Goal: Task Accomplishment & Management: Manage account settings

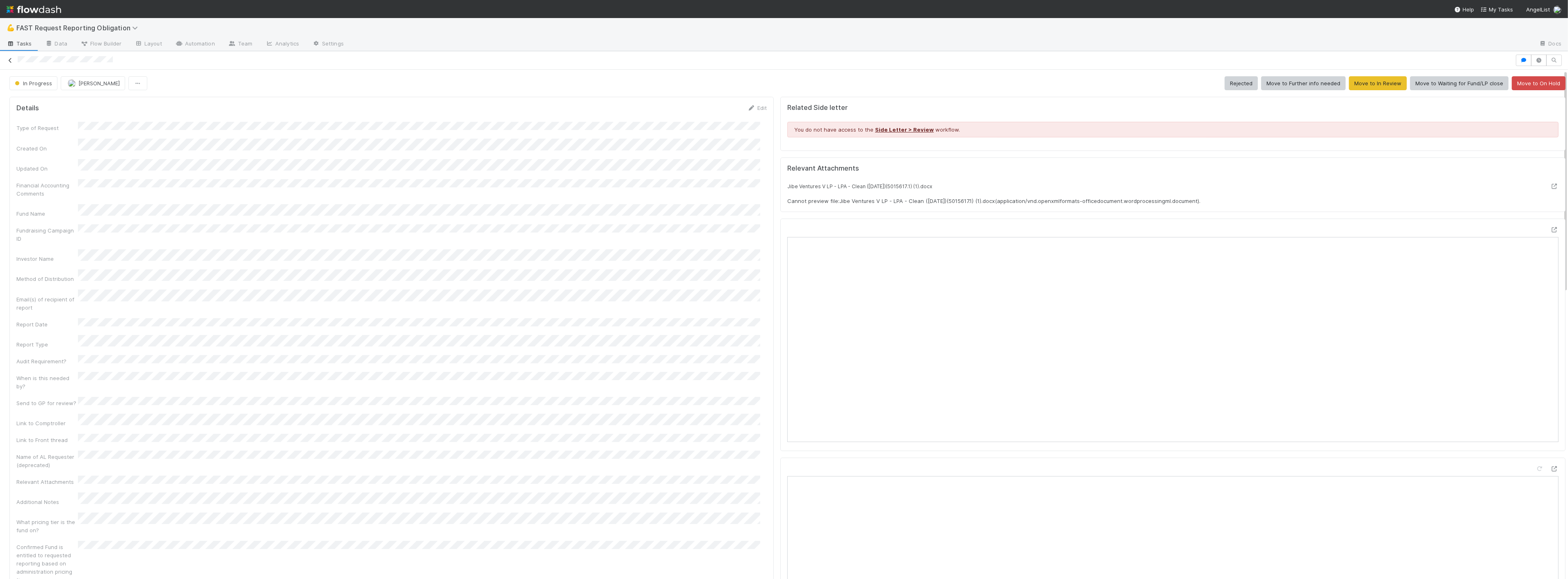
click at [8, 57] on link at bounding box center [10, 60] width 8 height 8
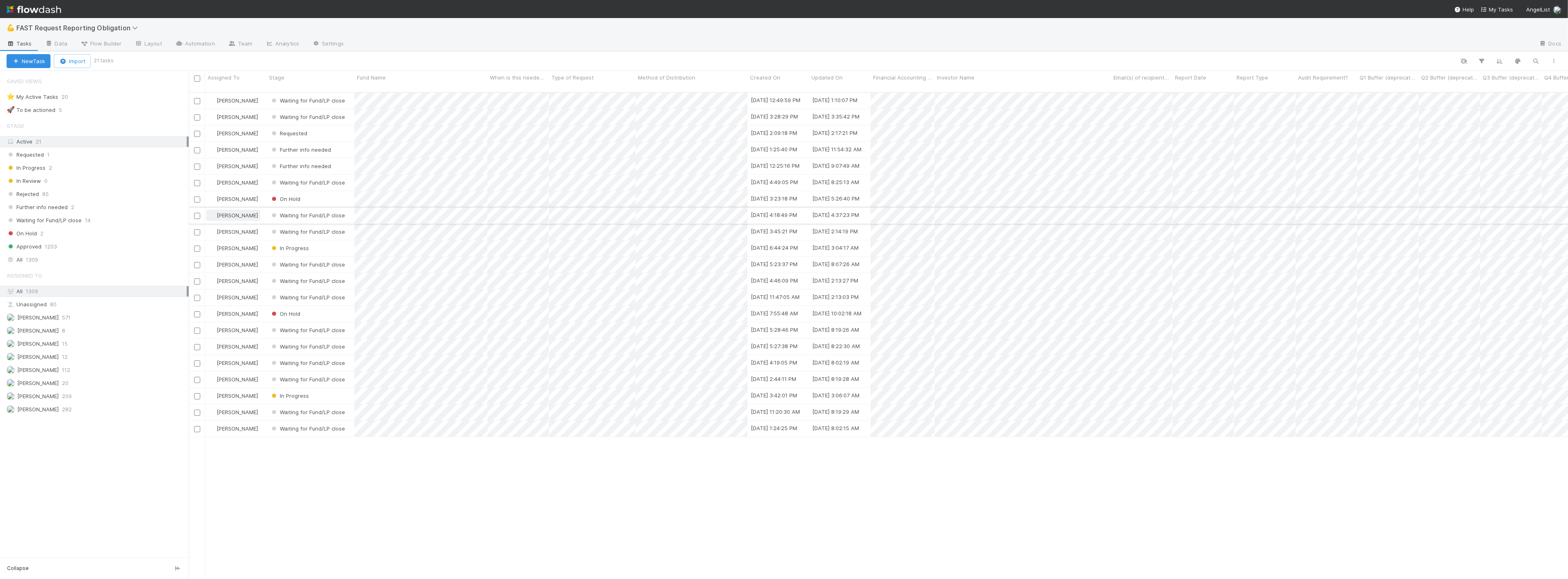
scroll to position [487, 1373]
click at [292, 244] on span "In Progress" at bounding box center [289, 248] width 39 height 7
click at [306, 336] on div "Waiting for Fund/LP close" at bounding box center [325, 332] width 116 height 15
click at [302, 392] on span "In Progress" at bounding box center [289, 395] width 39 height 7
click at [324, 477] on span "Waiting for Fund/LP close" at bounding box center [309, 479] width 75 height 7
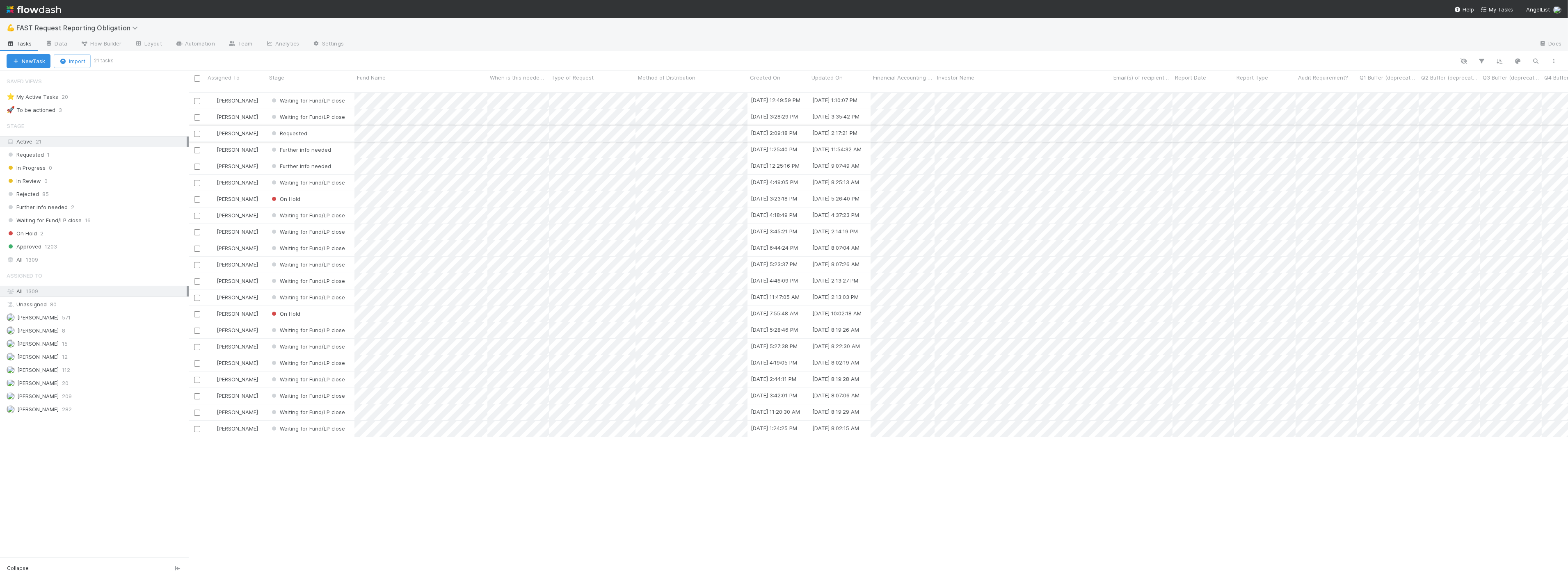
click at [331, 125] on div "Requested" at bounding box center [310, 133] width 88 height 16
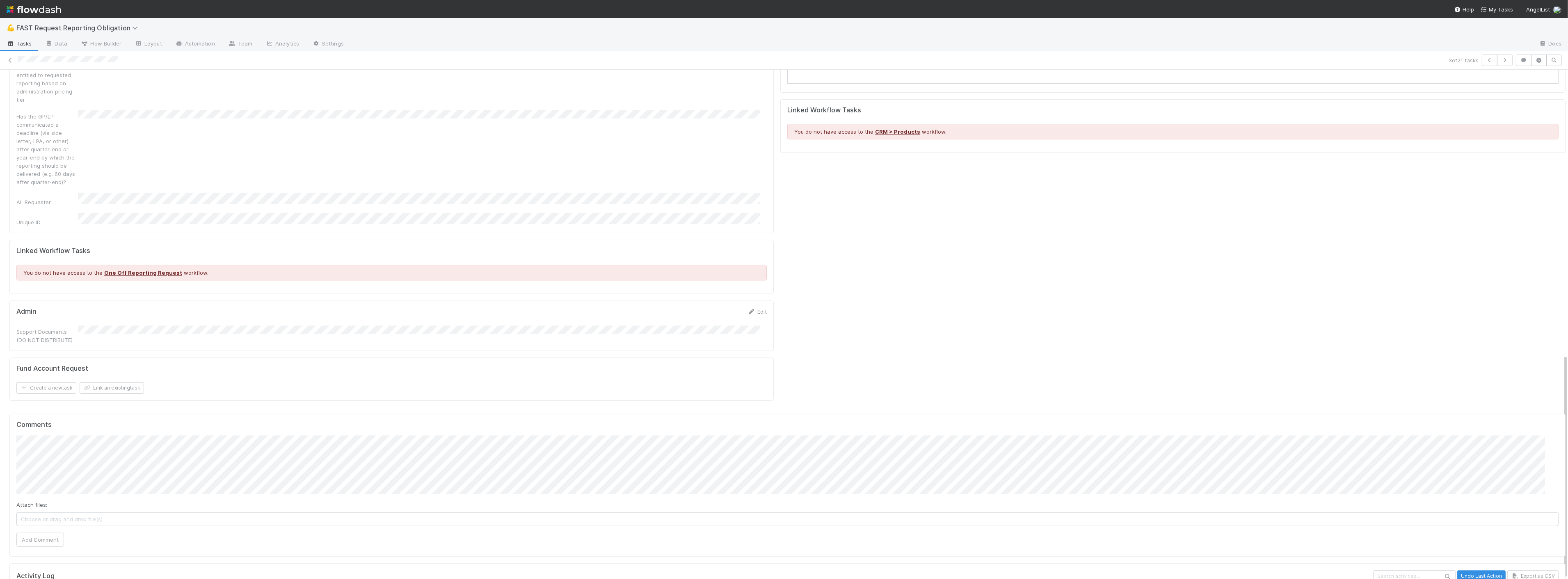
scroll to position [643, 0]
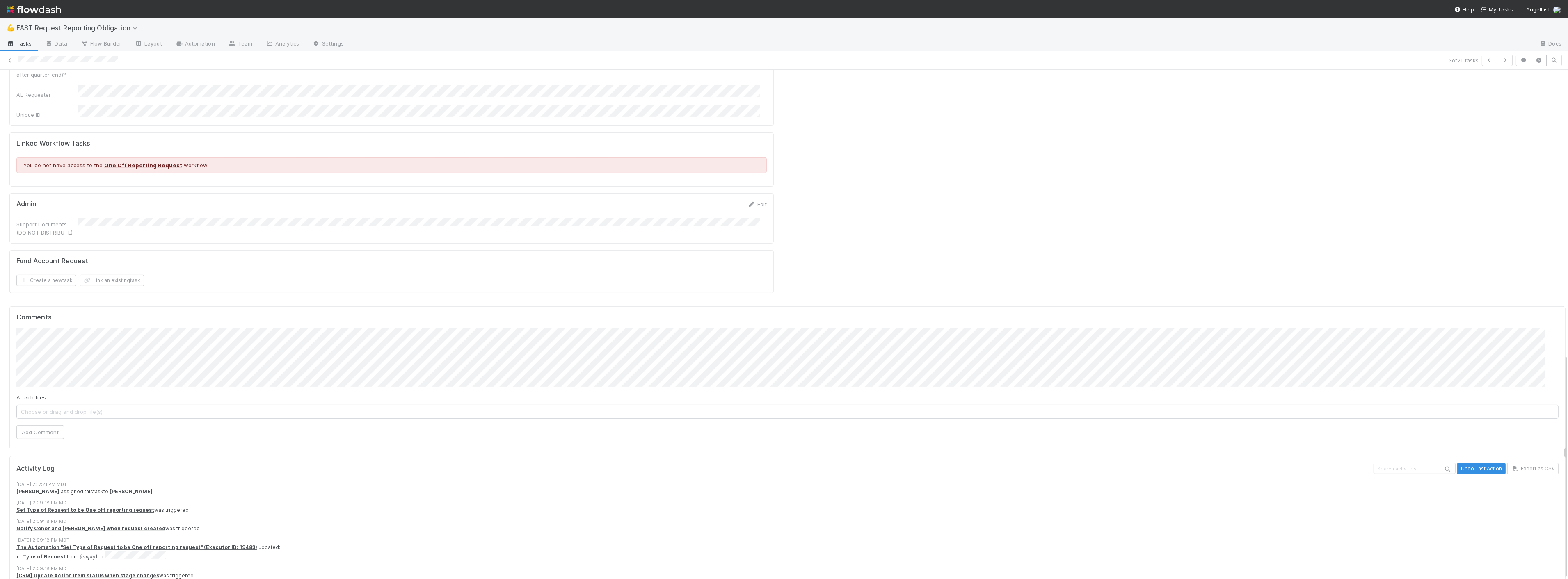
click at [343, 250] on div "Fund Account Request Create a new task Link an existing task" at bounding box center [392, 271] width 765 height 43
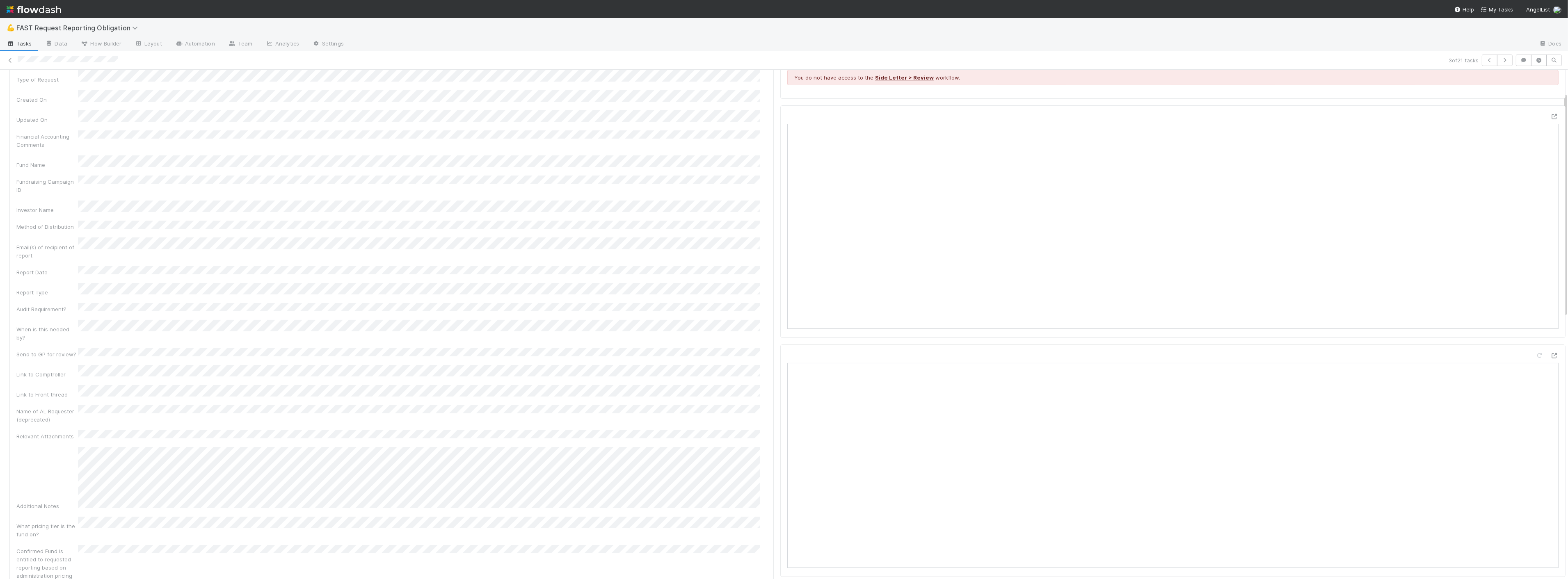
scroll to position [51, 0]
click at [1550, 117] on icon at bounding box center [1554, 117] width 8 height 5
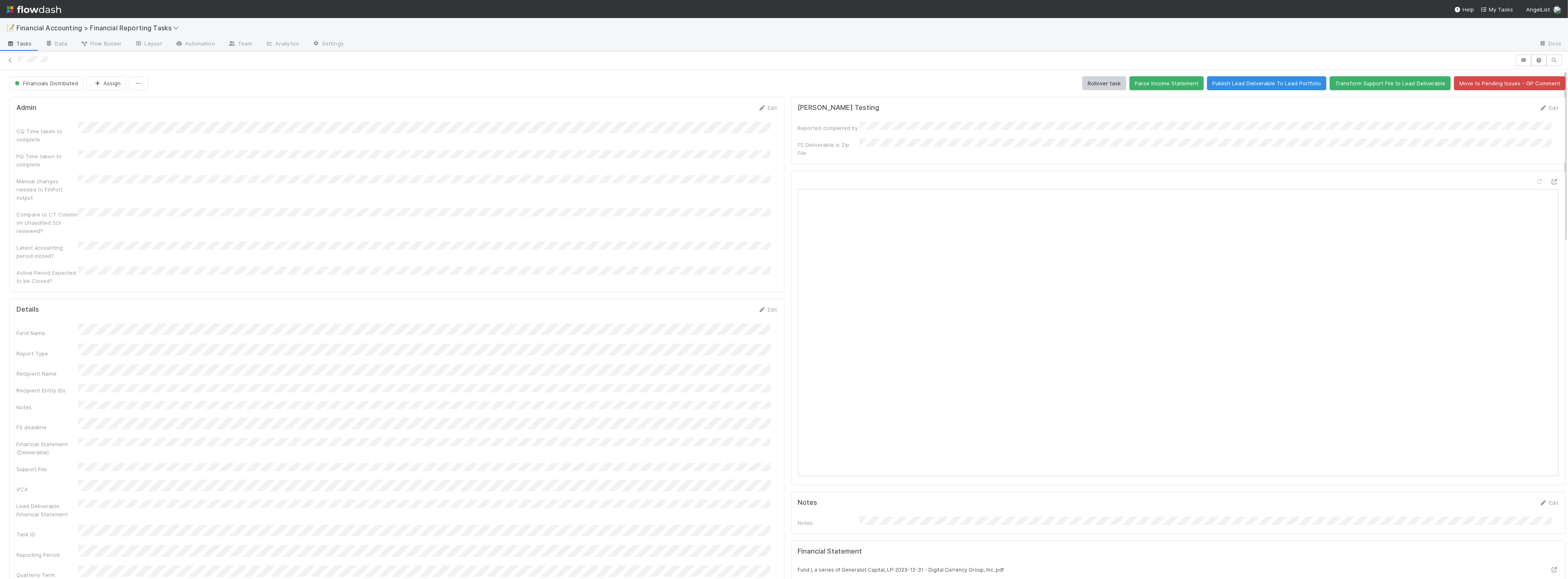
click at [1546, 172] on div "Open in [GEOGRAPHIC_DATA]" at bounding box center [1178, 327] width 775 height 314
click at [1550, 179] on icon at bounding box center [1554, 182] width 8 height 5
click at [811, 38] on div at bounding box center [942, 44] width 1182 height 13
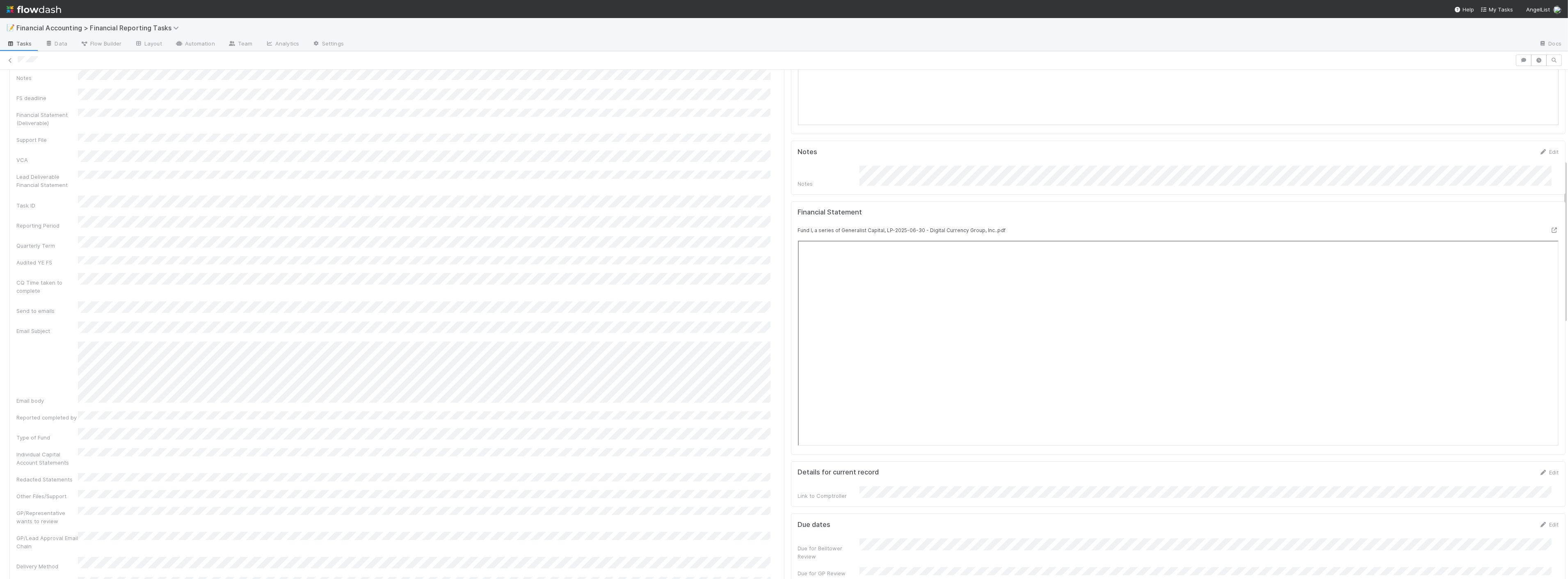
scroll to position [182, 0]
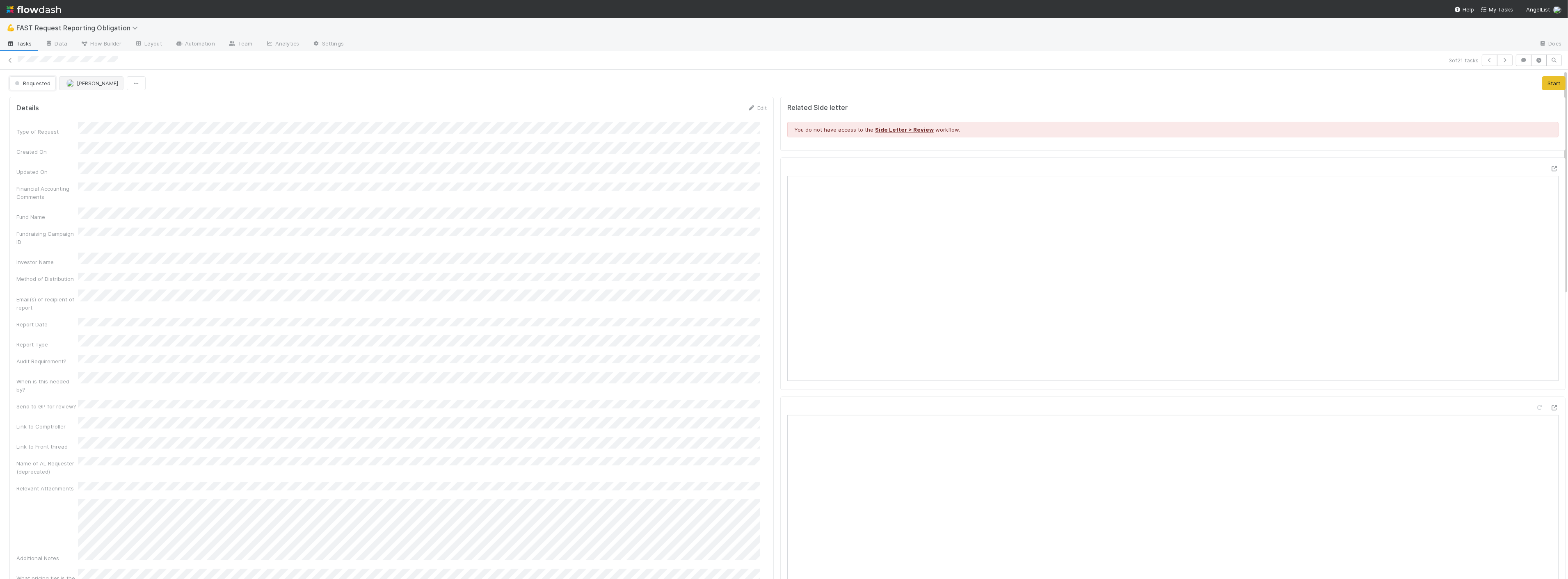
drag, startPoint x: 48, startPoint y: 86, endPoint x: 67, endPoint y: 83, distance: 19.2
click at [47, 87] on button "Requested" at bounding box center [33, 83] width 46 height 14
click at [86, 89] on button "[PERSON_NAME]" at bounding box center [93, 83] width 65 height 14
click at [397, 125] on div at bounding box center [784, 290] width 1568 height 579
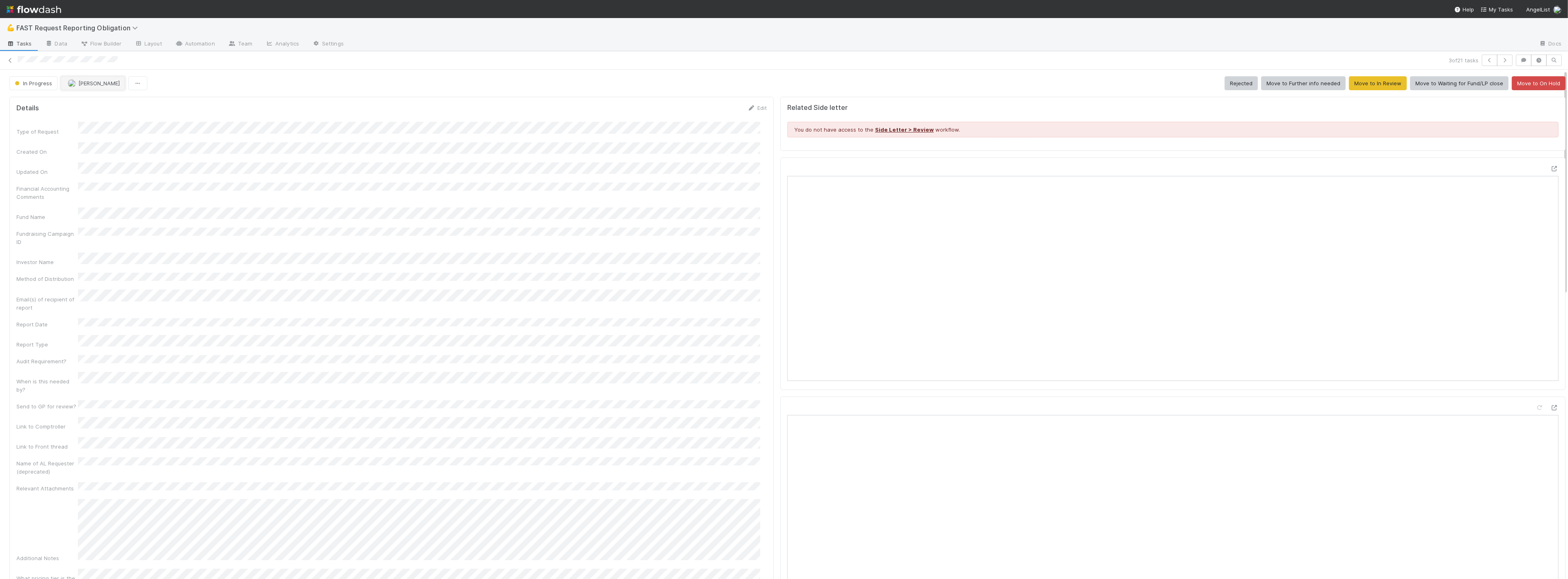
click at [91, 83] on span "[PERSON_NAME]" at bounding box center [99, 83] width 41 height 7
click at [456, 131] on div at bounding box center [784, 290] width 1568 height 579
click at [108, 80] on button "[PERSON_NAME]" at bounding box center [93, 83] width 65 height 14
click at [104, 87] on button "[PERSON_NAME]" at bounding box center [93, 83] width 65 height 14
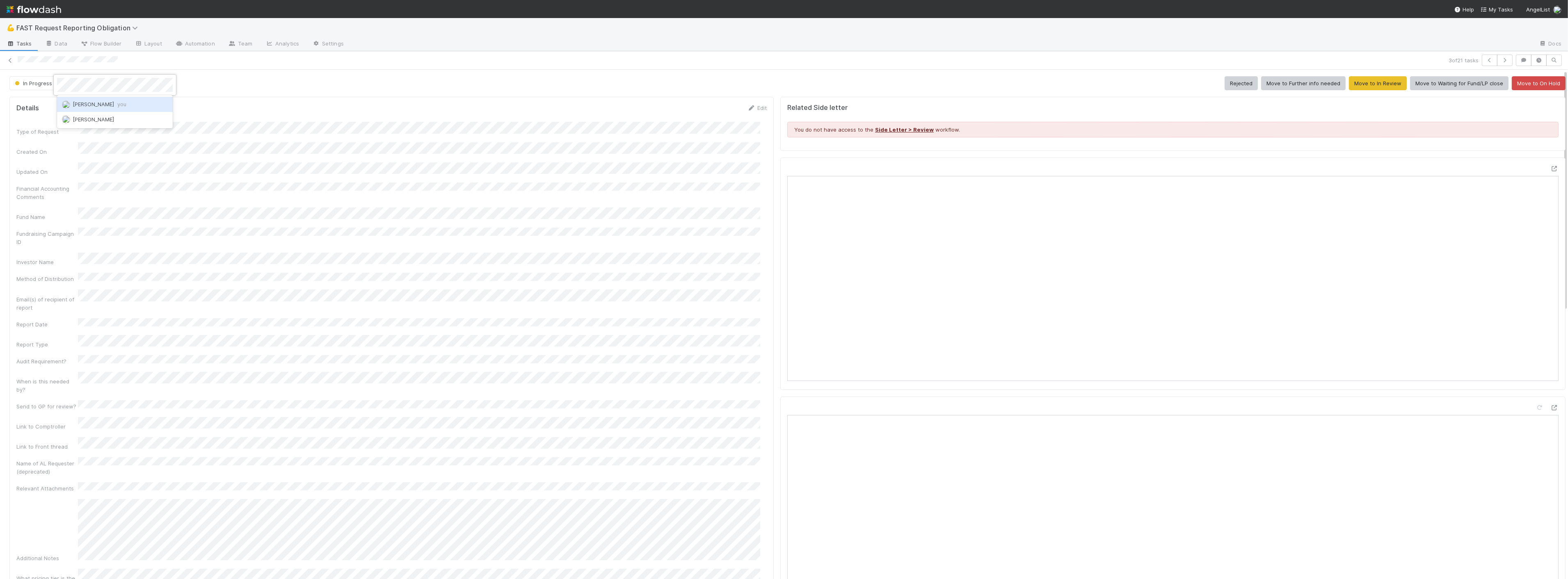
click at [102, 101] on div "Zach Byers you" at bounding box center [115, 104] width 116 height 15
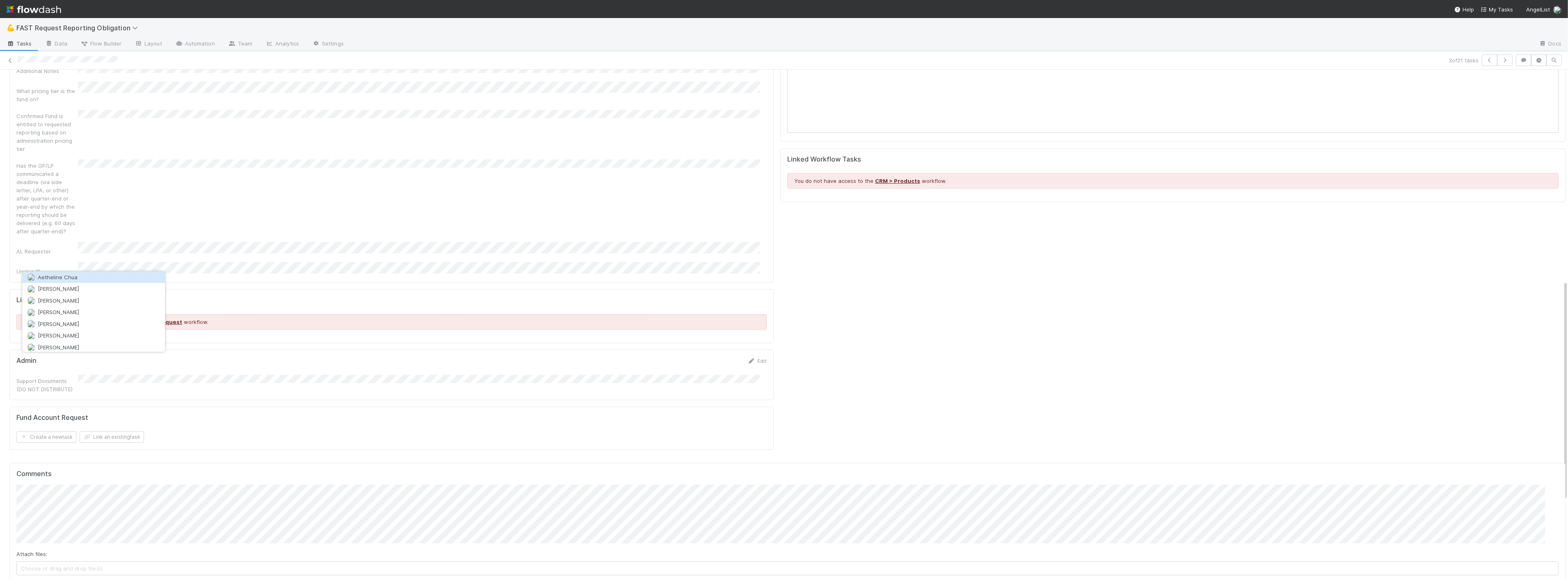
scroll to position [670, 0]
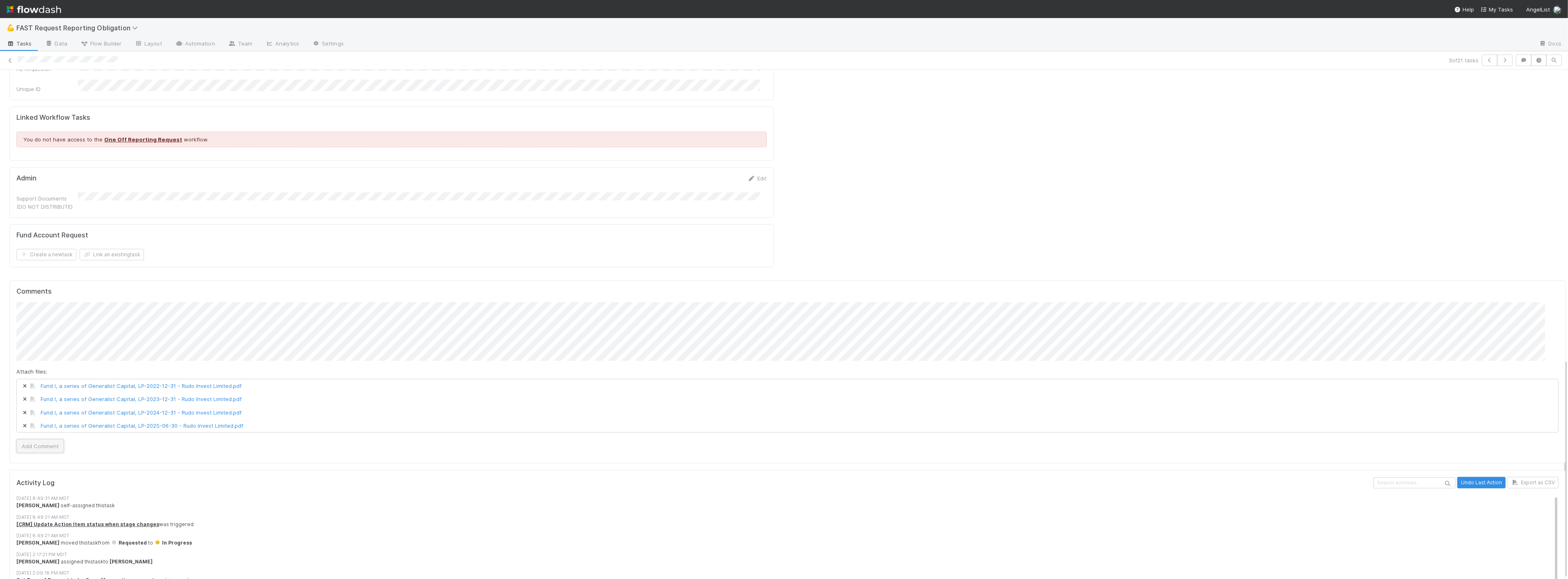
click at [49, 439] on button "Add Comment" at bounding box center [40, 446] width 47 height 14
click at [758, 175] on link "Edit" at bounding box center [757, 178] width 19 height 7
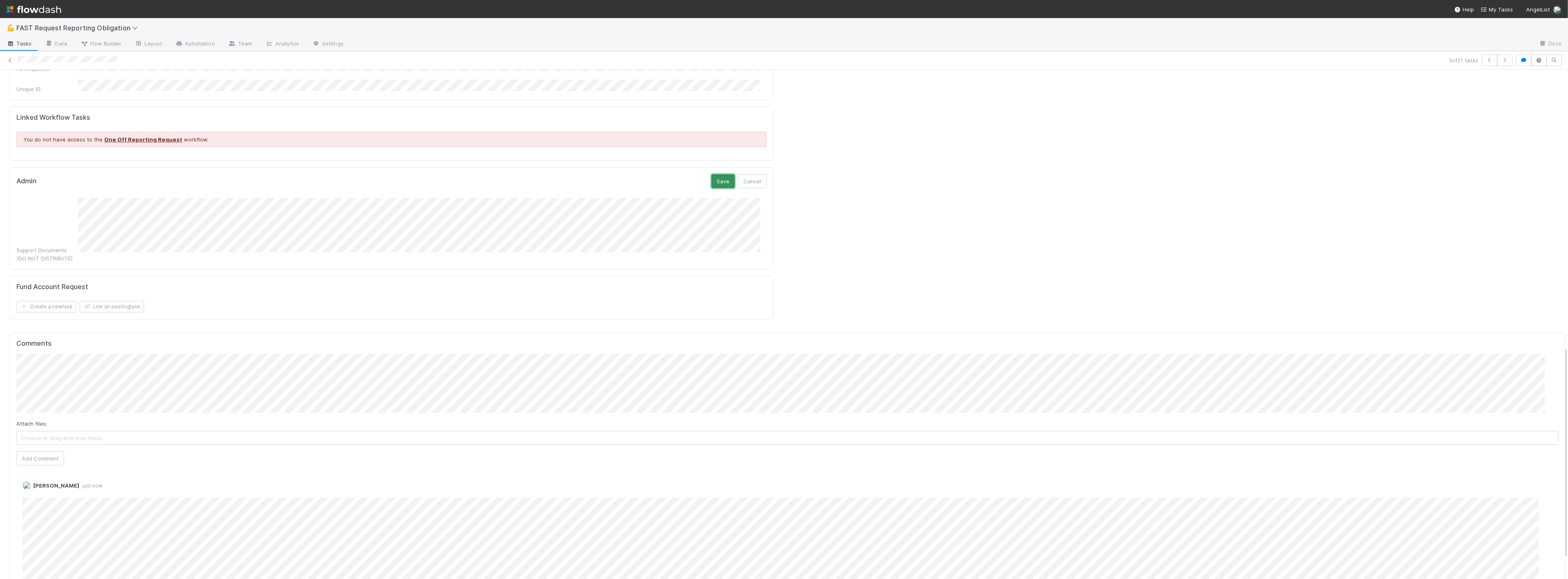
click at [716, 174] on button "Save" at bounding box center [723, 181] width 23 height 14
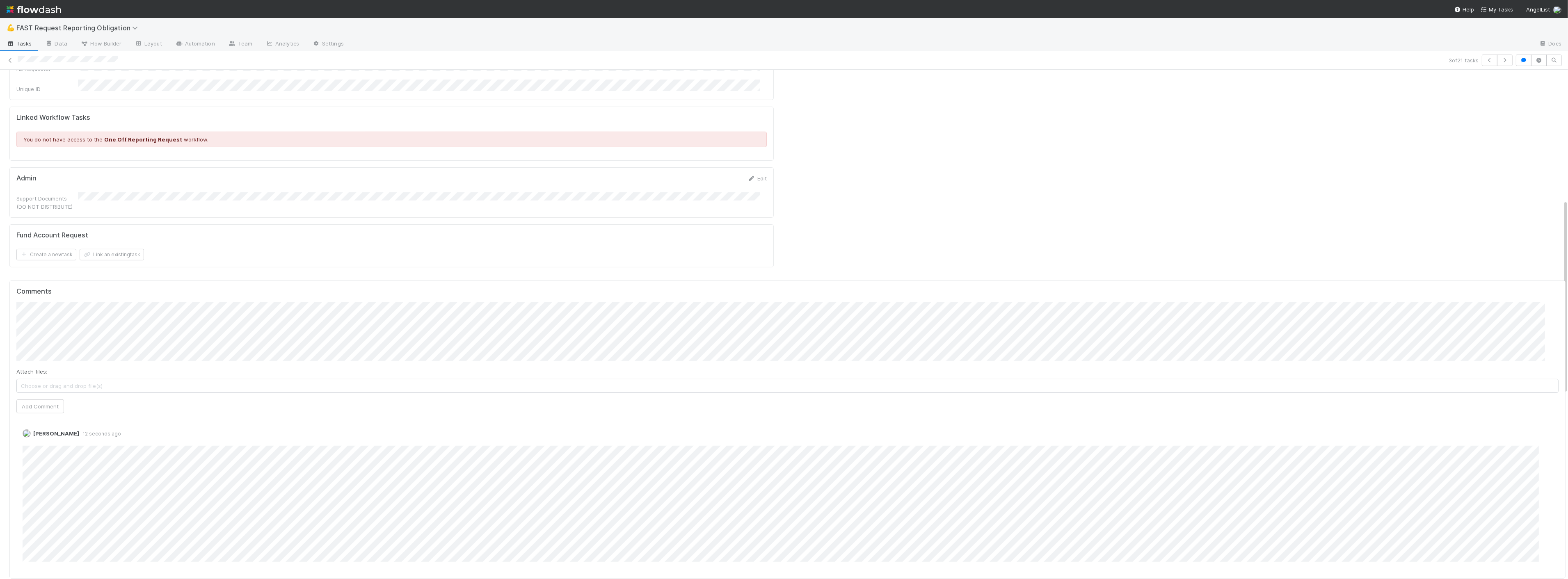
scroll to position [0, 0]
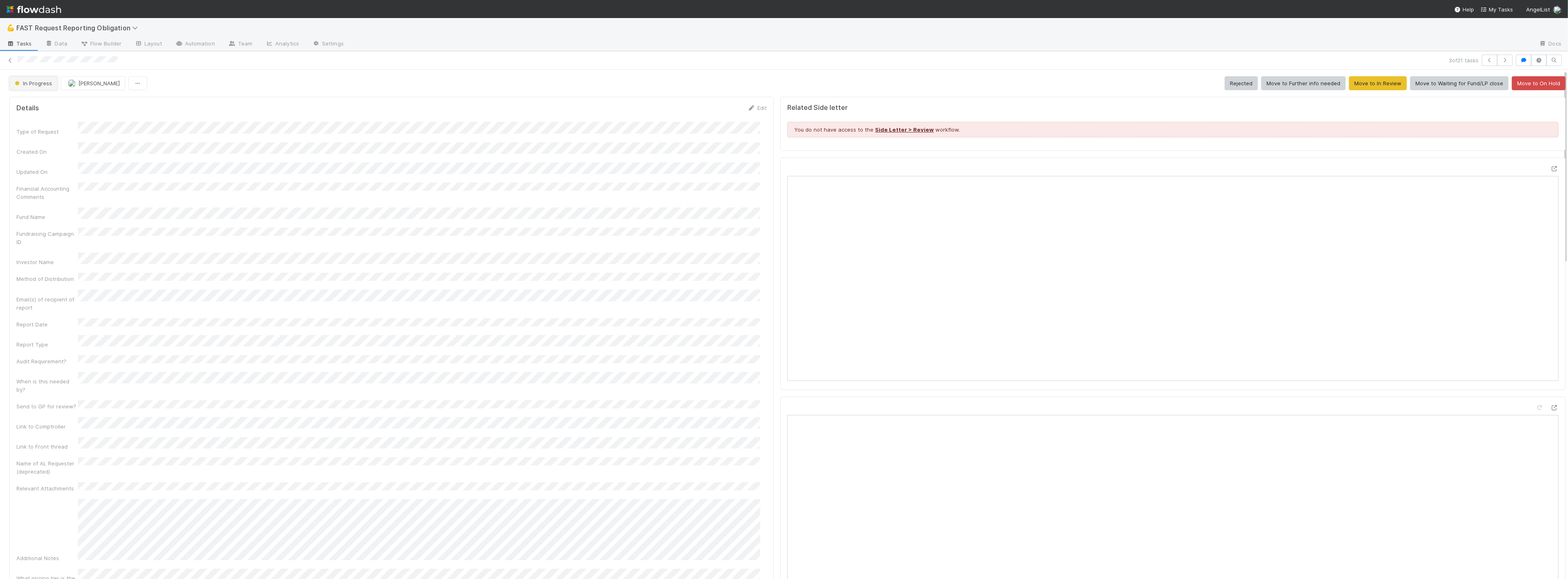
click at [35, 89] on button "In Progress" at bounding box center [33, 83] width 48 height 14
drag, startPoint x: 37, startPoint y: 203, endPoint x: 17, endPoint y: 64, distance: 140.4
click at [37, 203] on div "Approved" at bounding box center [65, 207] width 116 height 15
click at [399, 153] on div "Type of Request Created On Updated On Financial Accounting Comments Fund Name F…" at bounding box center [391, 442] width 751 height 640
click at [11, 61] on icon at bounding box center [10, 60] width 8 height 5
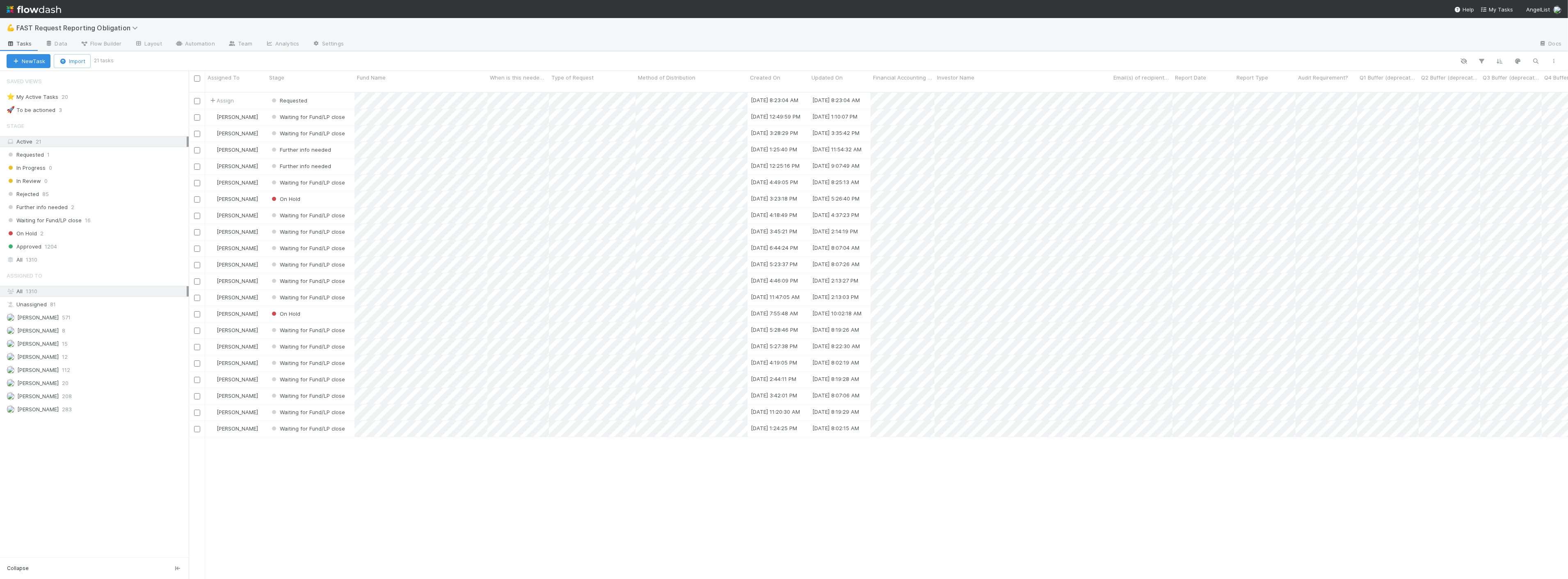
scroll to position [487, 1373]
click at [293, 97] on span "Requested" at bounding box center [288, 100] width 37 height 7
click at [232, 92] on div at bounding box center [784, 290] width 1568 height 579
click at [223, 96] on span "Assign" at bounding box center [221, 100] width 26 height 8
click at [241, 115] on div "[PERSON_NAME] you" at bounding box center [264, 111] width 116 height 15
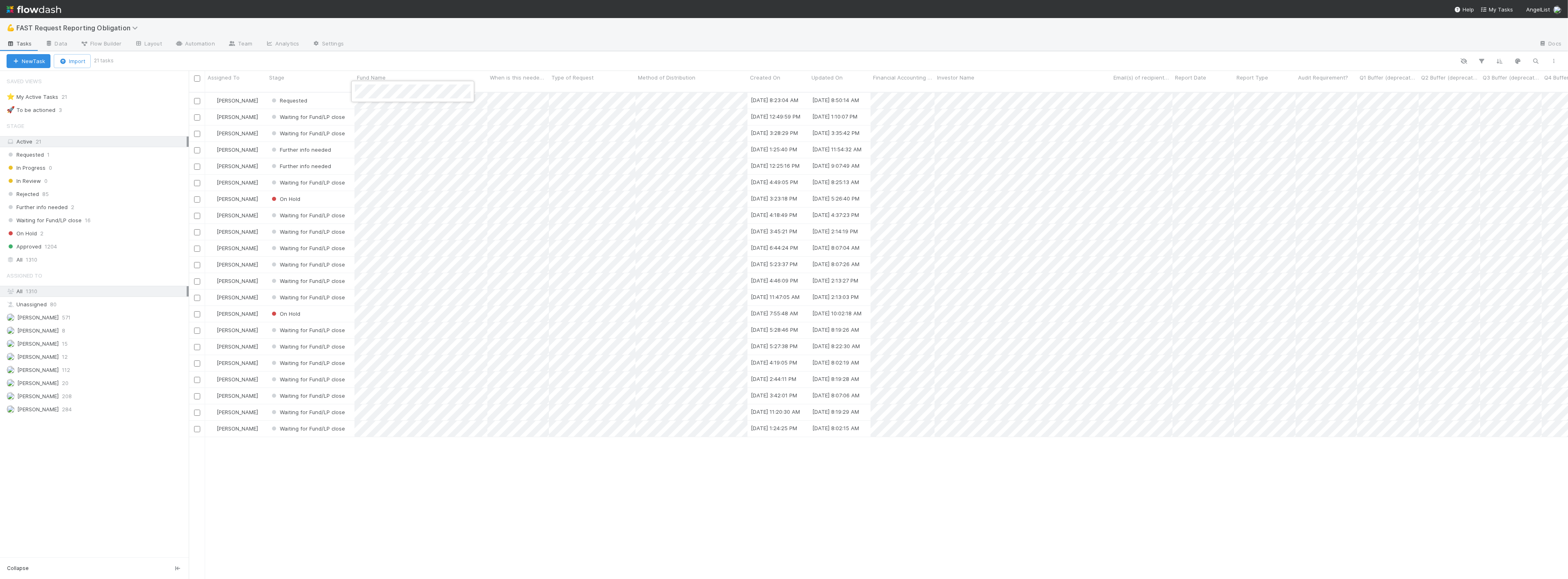
click at [317, 90] on div at bounding box center [784, 290] width 1568 height 579
click at [332, 92] on div "Requested" at bounding box center [310, 100] width 88 height 16
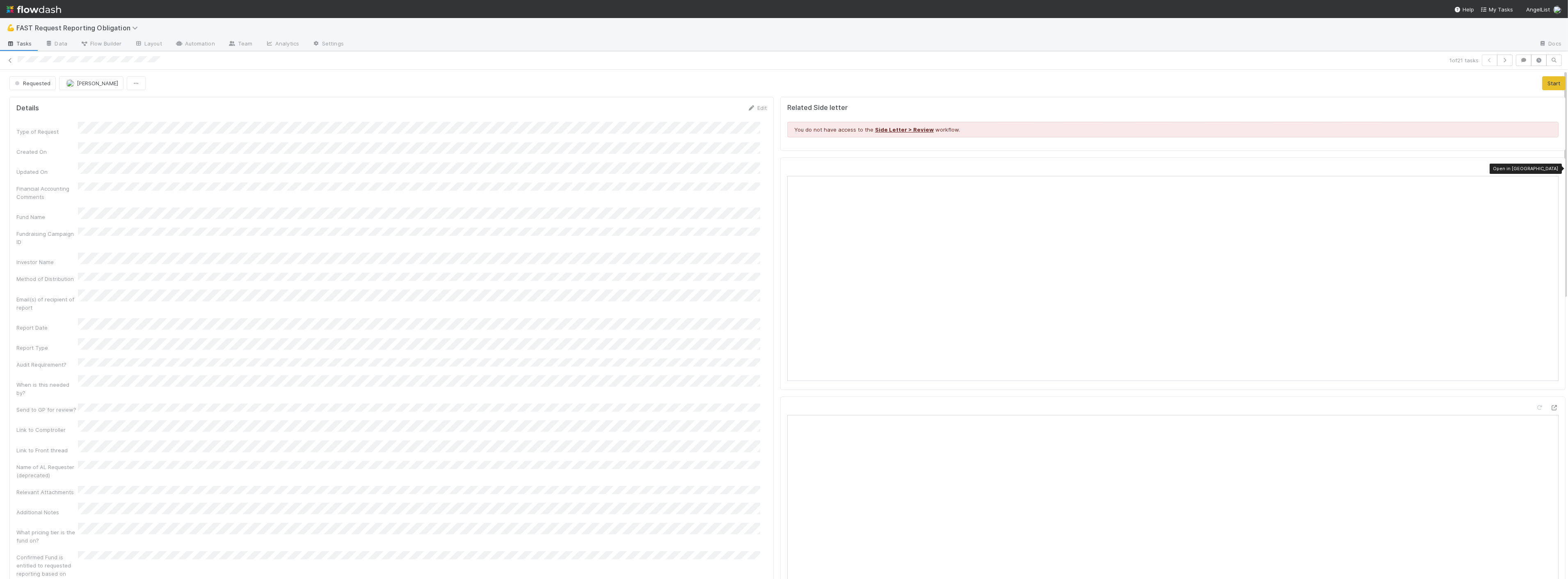
click at [1550, 170] on icon at bounding box center [1554, 168] width 8 height 5
click at [33, 78] on button "Requested" at bounding box center [33, 83] width 46 height 14
click at [41, 210] on span "Approved" at bounding box center [29, 207] width 35 height 7
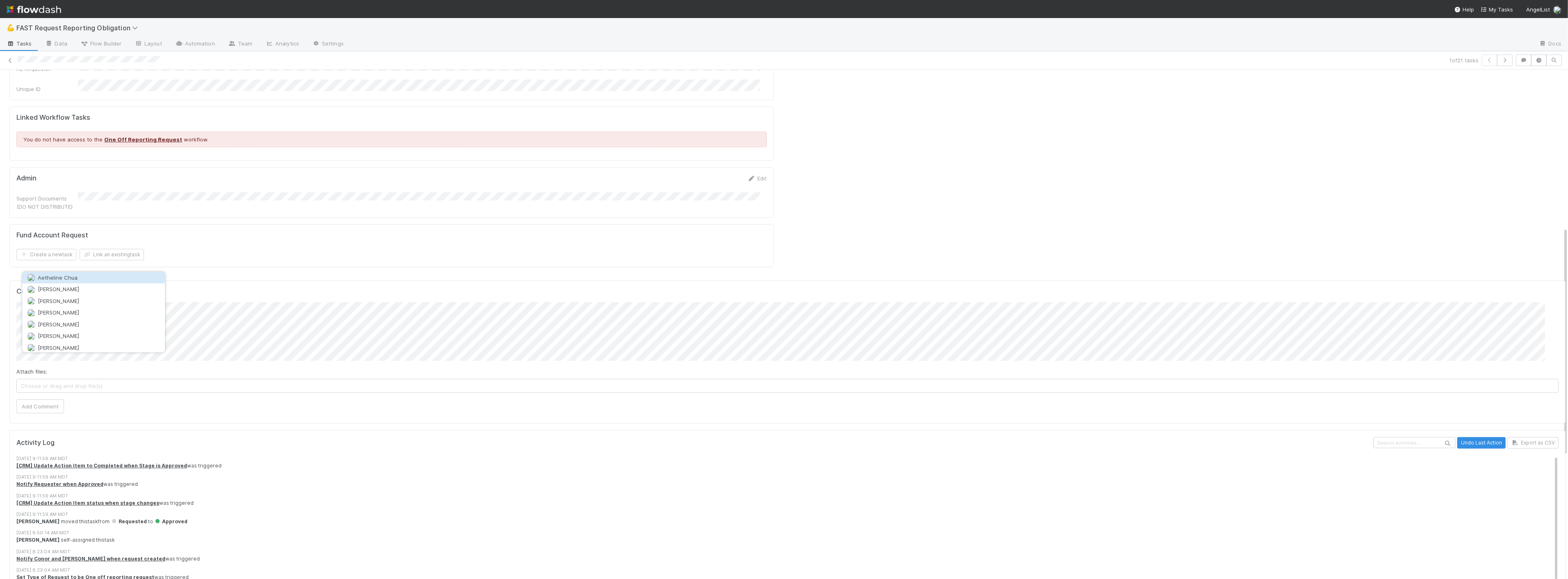
scroll to position [350, 0]
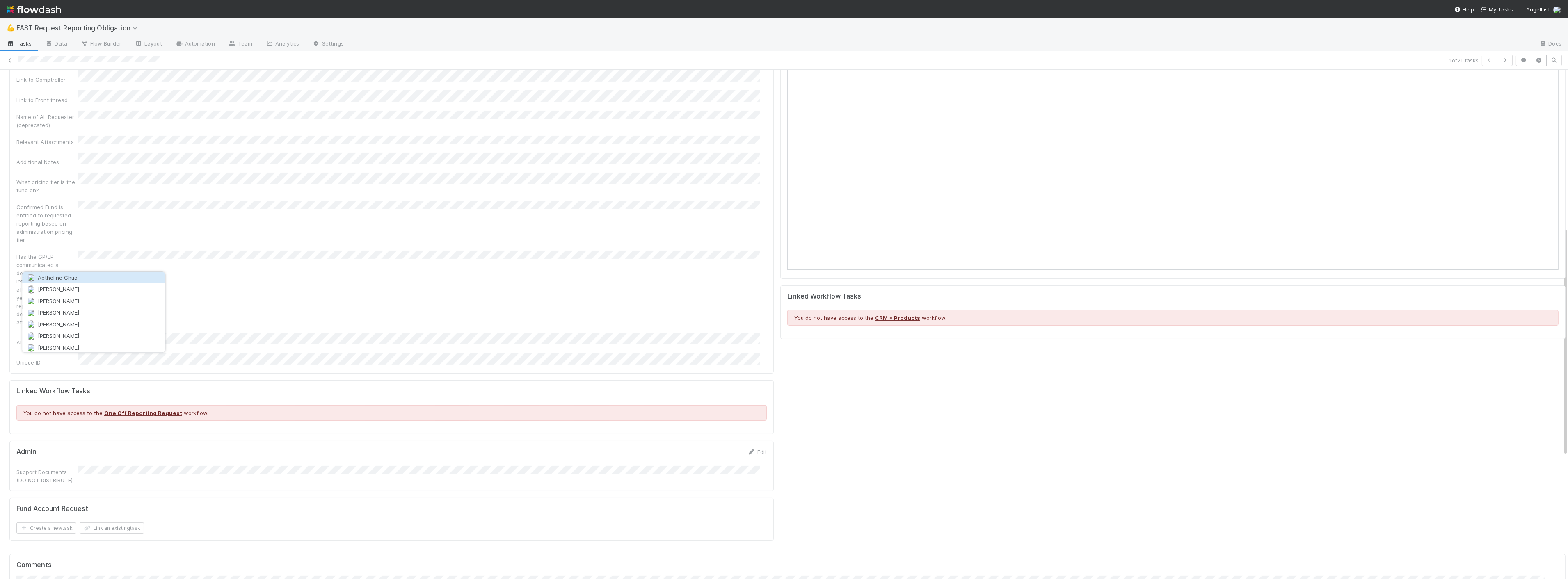
drag, startPoint x: 373, startPoint y: 199, endPoint x: 159, endPoint y: 399, distance: 292.9
click at [373, 200] on div "Type of Request Created On Updated On Financial Accounting Comments Fund Name F…" at bounding box center [391, 69] width 751 height 595
click at [159, 448] on div "Admin Edit" at bounding box center [391, 451] width 751 height 8
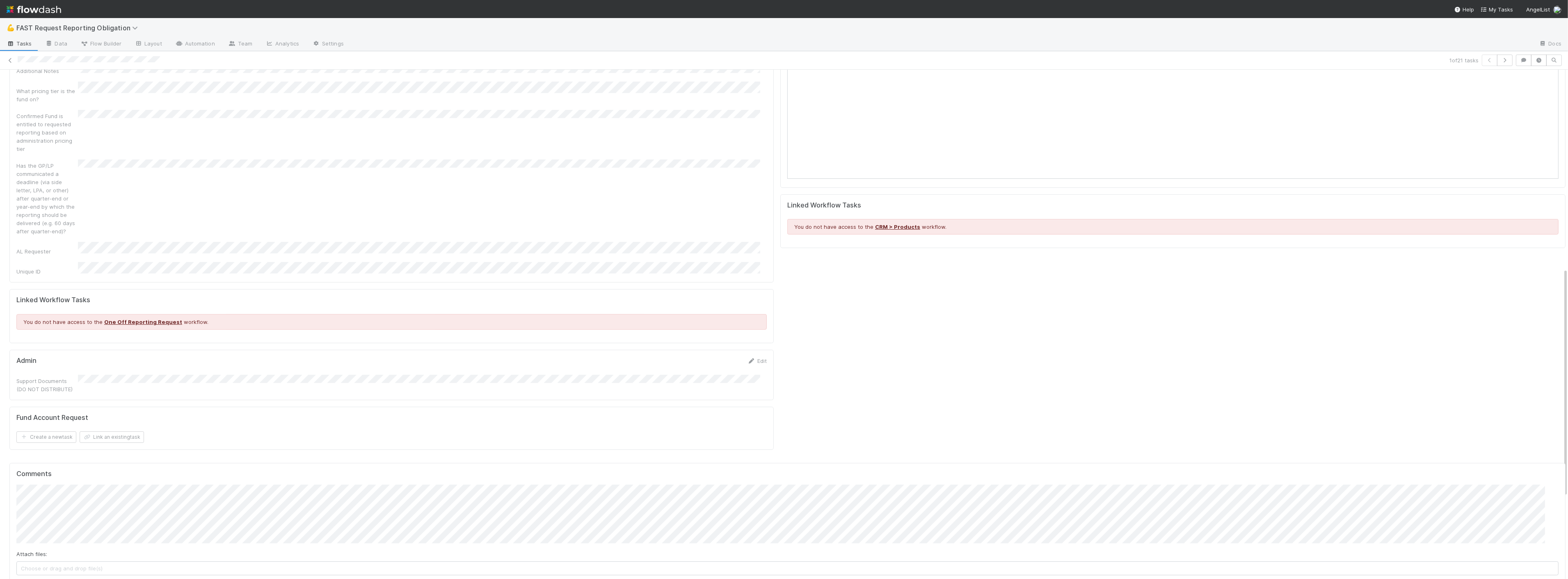
click at [55, 578] on button "Add Comment" at bounding box center [40, 588] width 47 height 14
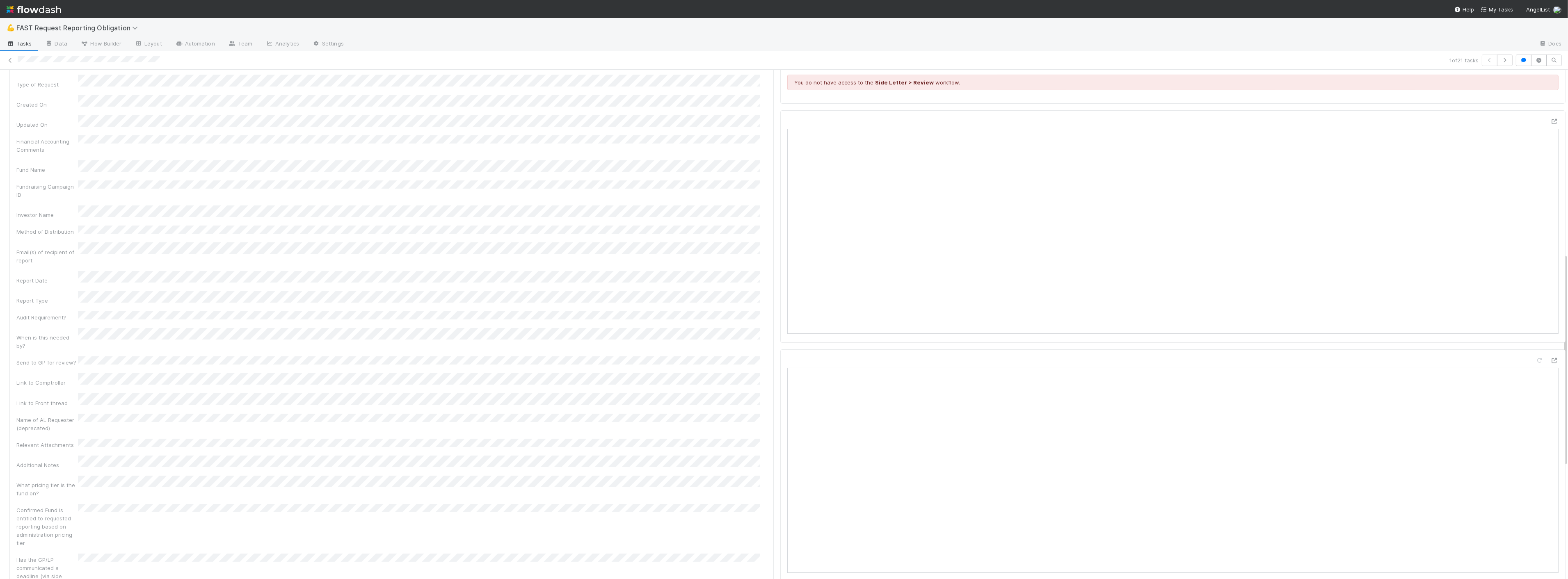
scroll to position [0, 0]
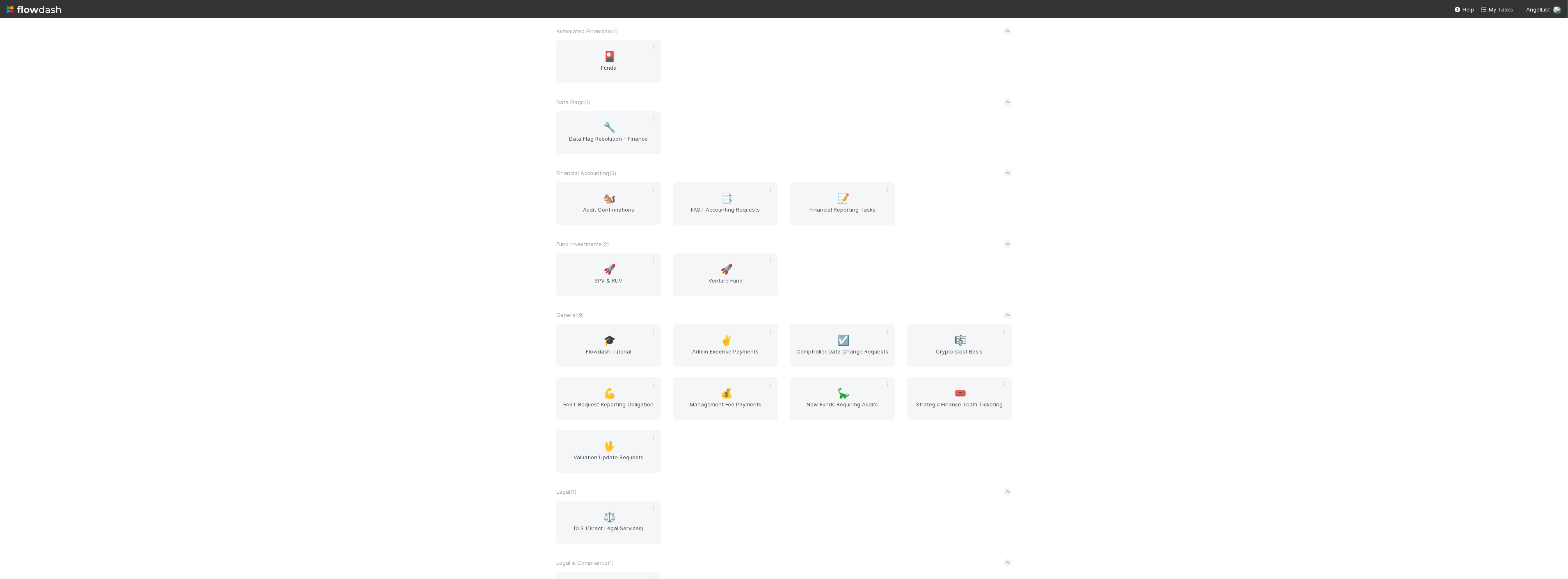
scroll to position [227, 0]
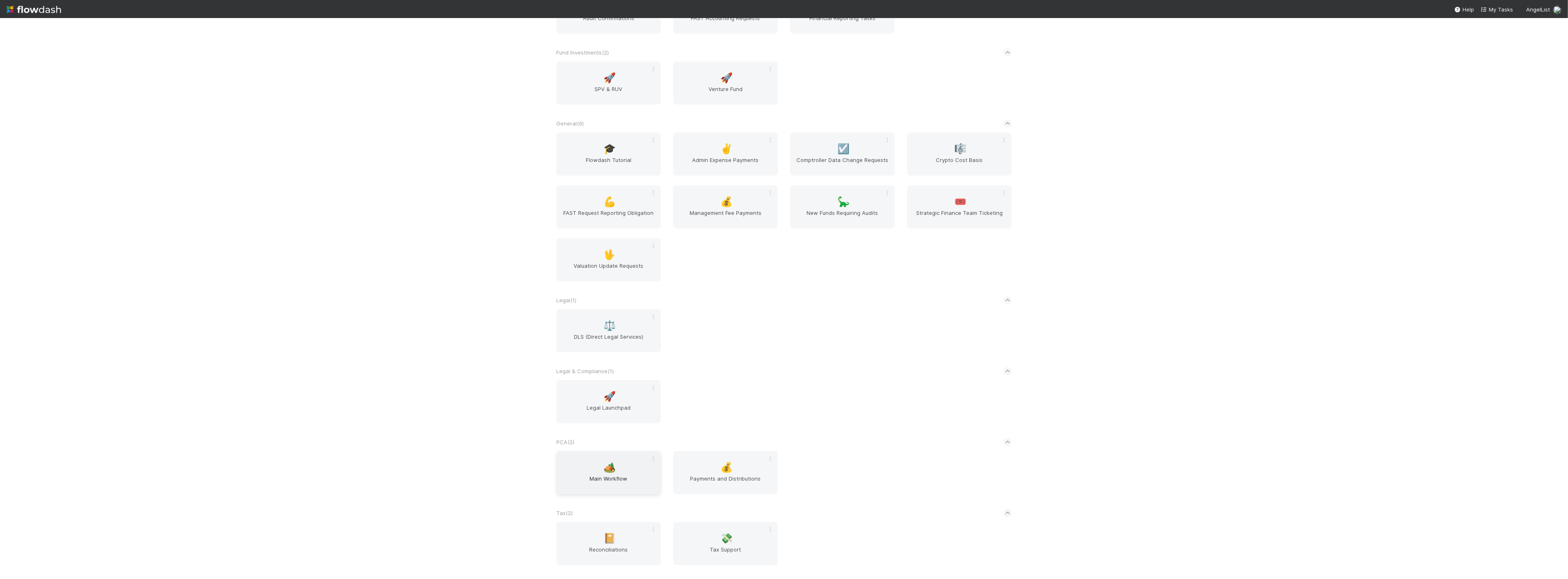
click at [586, 410] on div "🏕️ Main Workflow" at bounding box center [609, 472] width 105 height 43
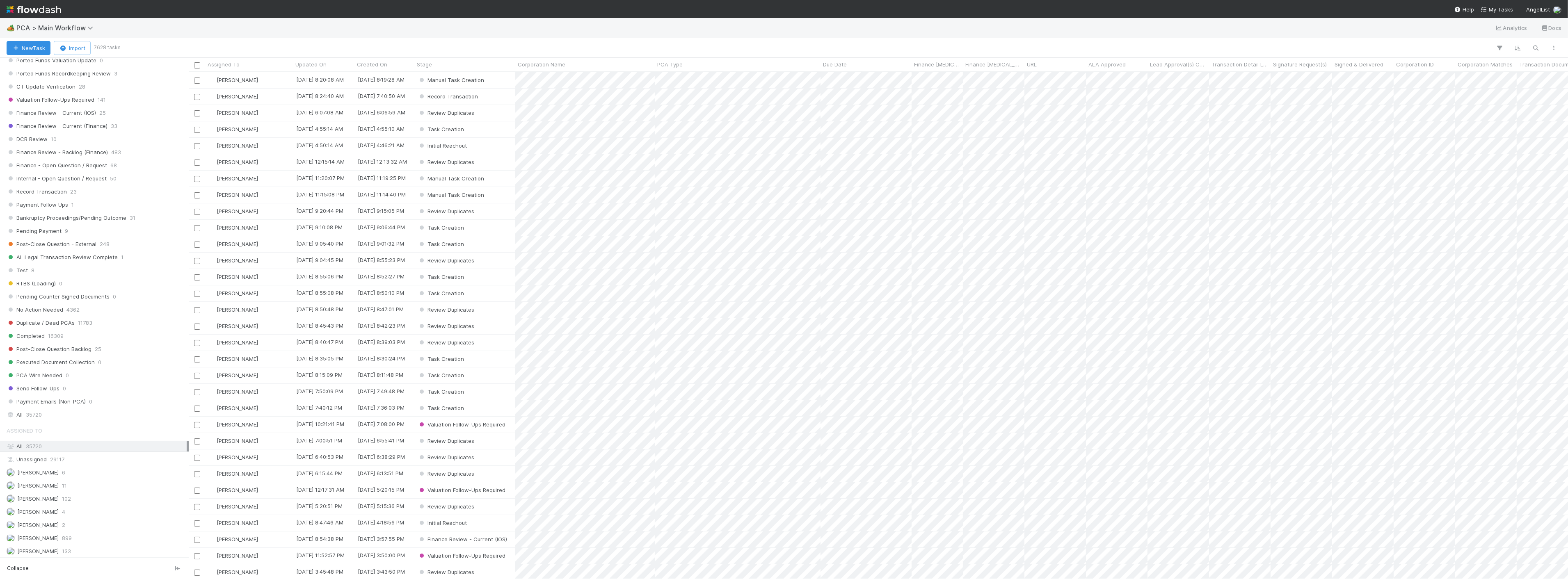
scroll to position [637, 0]
click at [47, 396] on div "Stage Active 7628 PCA Created 0 Task Creation 11 Manual Task Creation 4 Duplica…" at bounding box center [94, 46] width 189 height 712
click at [45, 400] on div "All 35720" at bounding box center [97, 396] width 180 height 10
click at [866, 47] on icon "button" at bounding box center [1499, 48] width 8 height 7
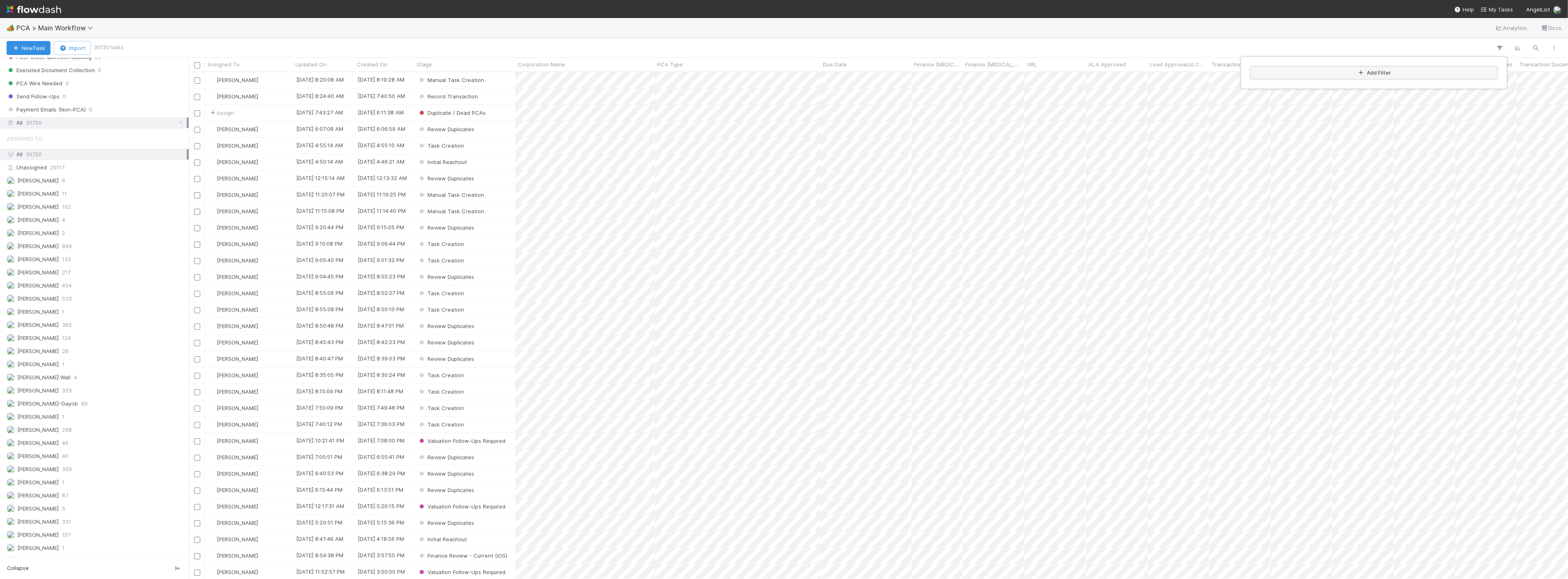
click at [866, 71] on button "Add Filter" at bounding box center [1374, 73] width 246 height 12
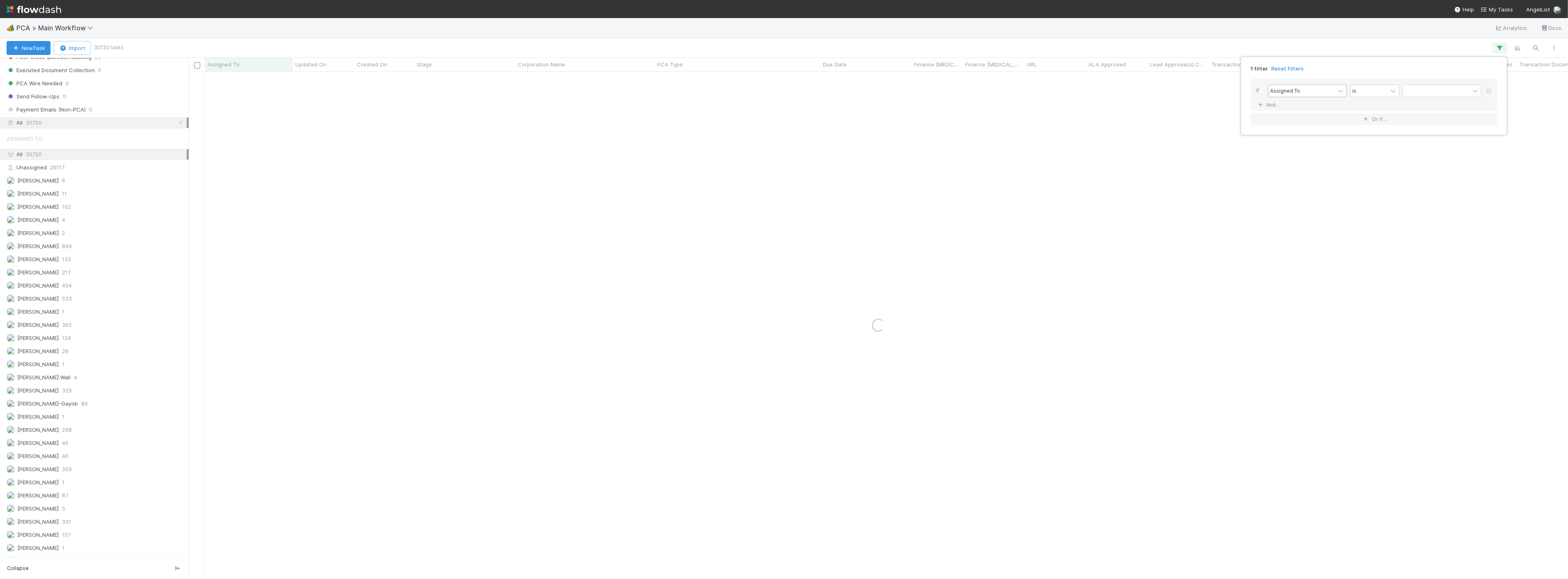
click at [866, 88] on div "Assigned To" at bounding box center [1301, 91] width 66 height 12
click at [866, 140] on div "Corporation Name" at bounding box center [1307, 137] width 79 height 14
click at [866, 87] on input "text" at bounding box center [1441, 91] width 79 height 12
type input "barracuda"
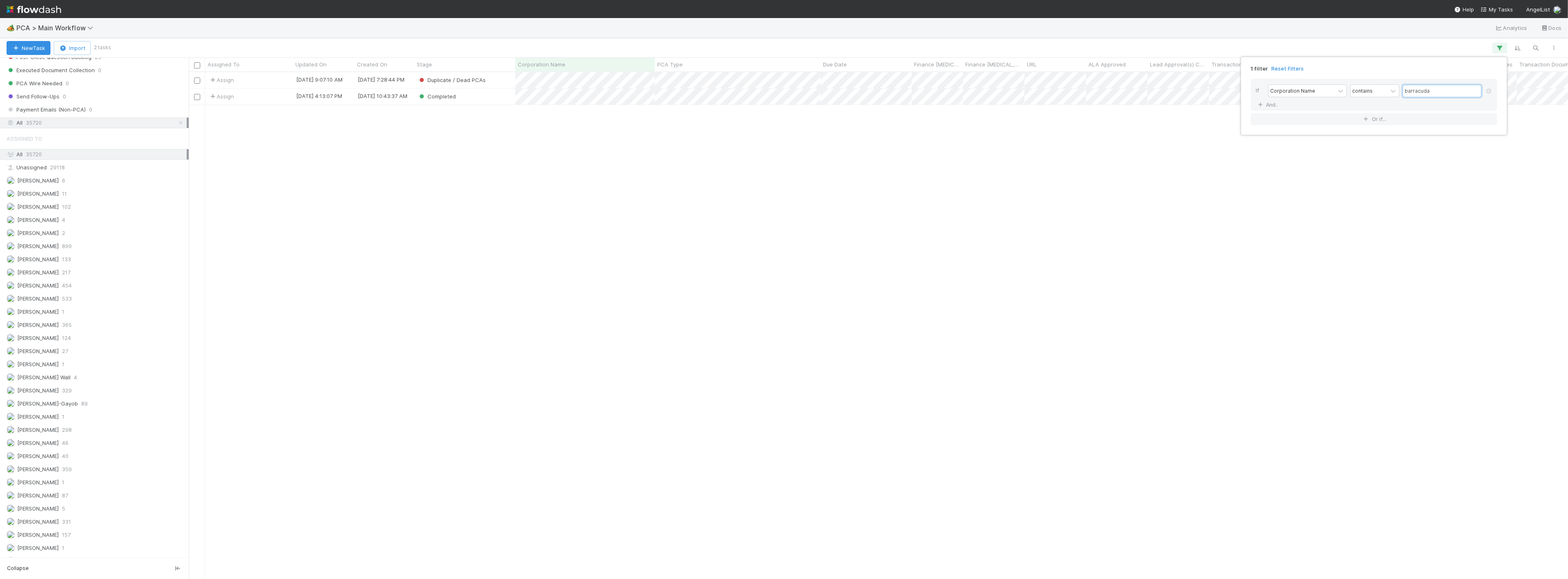
scroll to position [7, 7]
click at [781, 263] on div "1 filter Reset Filters If Corporation Name contains barracuda And.. Or if..." at bounding box center [784, 290] width 1568 height 579
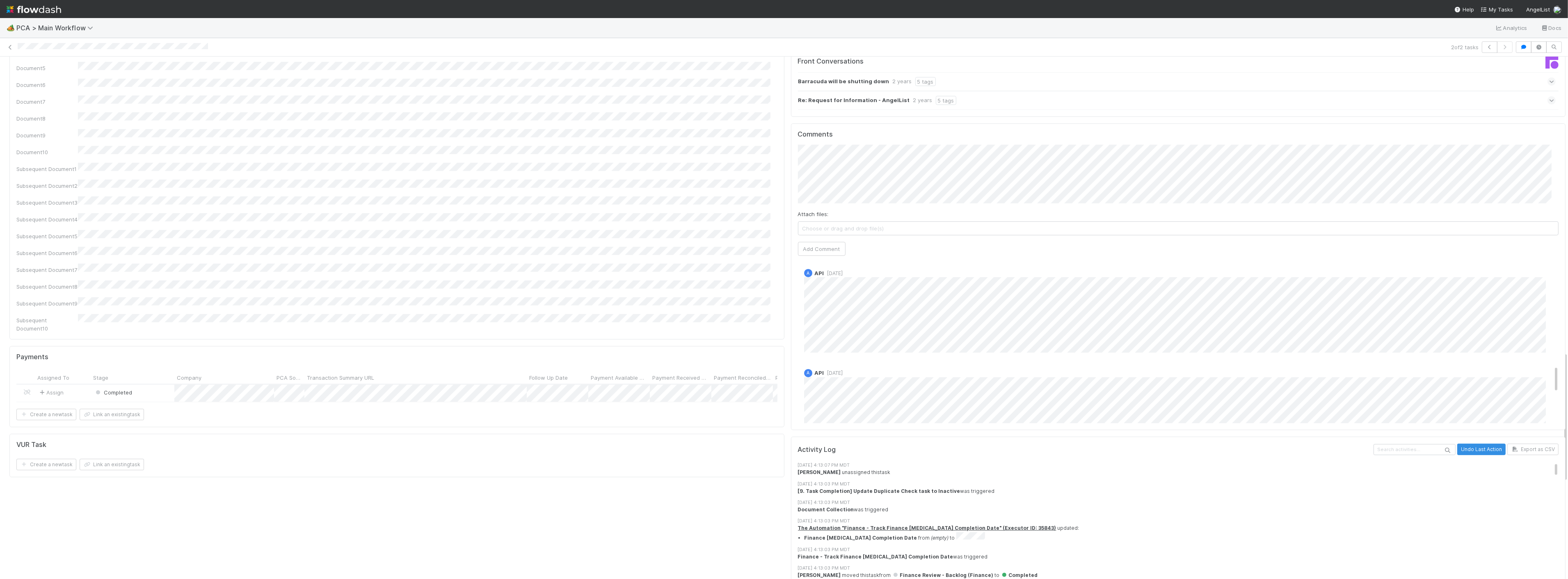
scroll to position [539, 0]
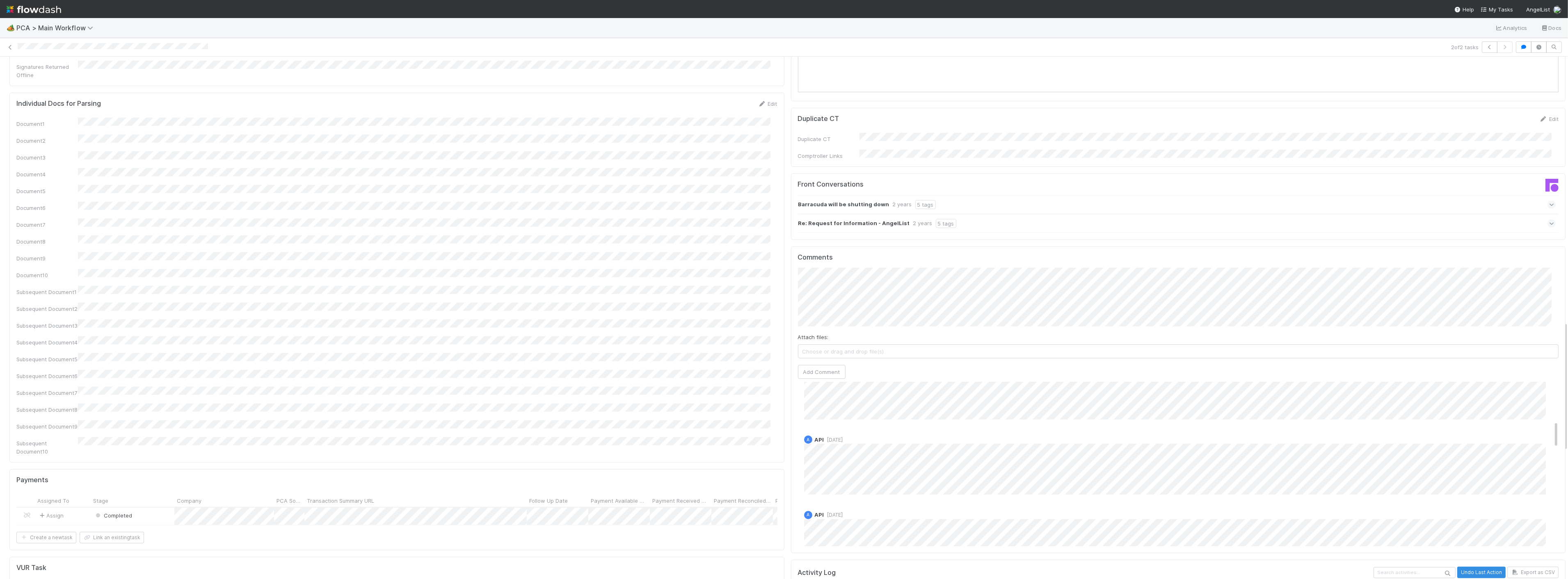
scroll to position [911, 0]
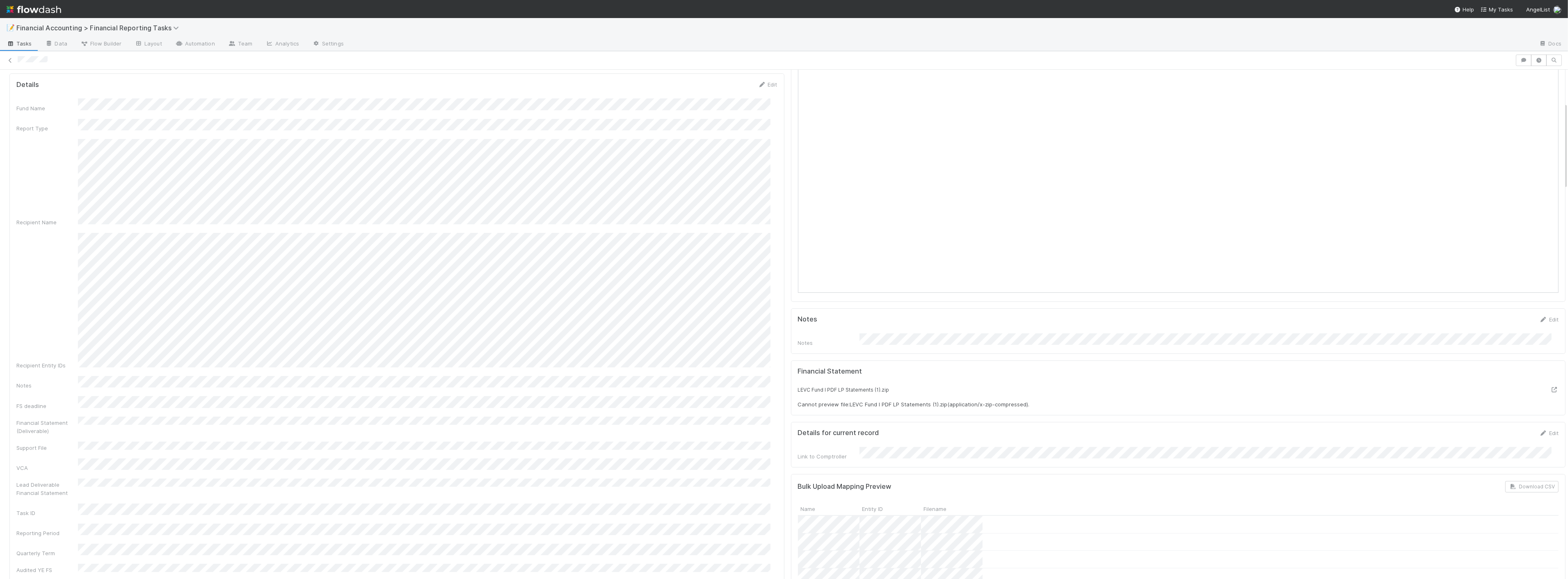
scroll to position [182, 0]
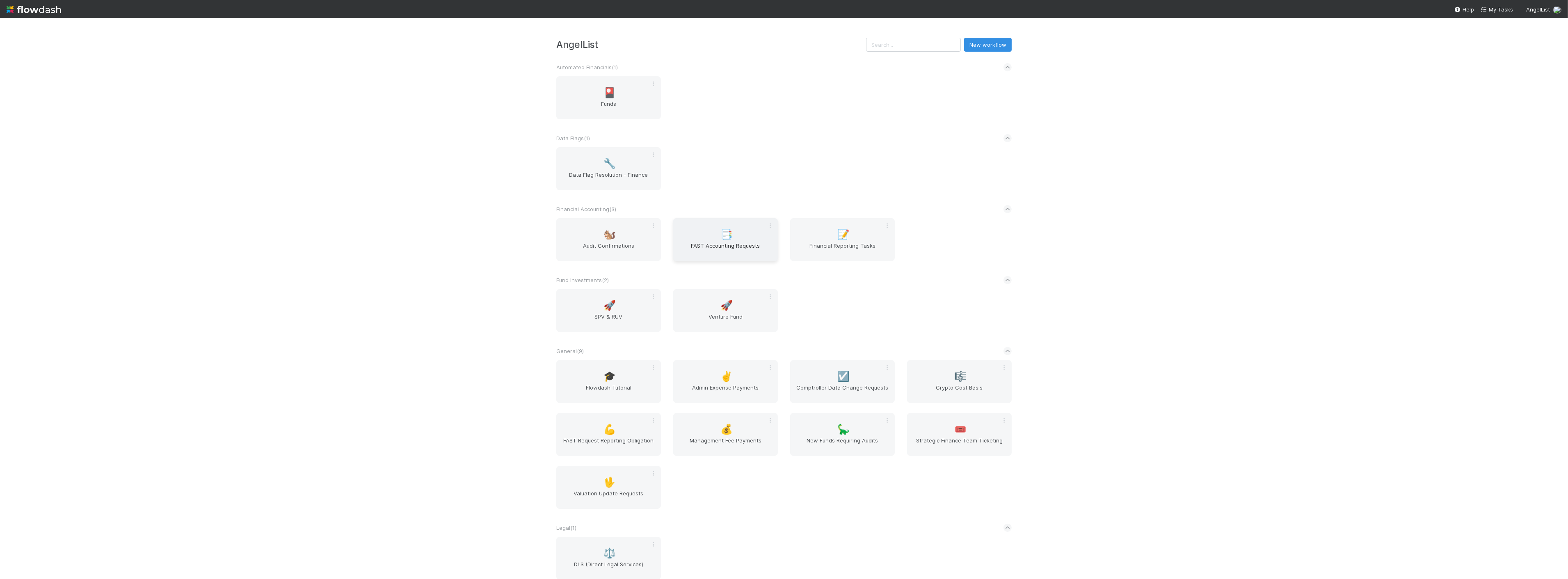
click at [700, 251] on span "FAST Accounting Requests" at bounding box center [725, 249] width 98 height 16
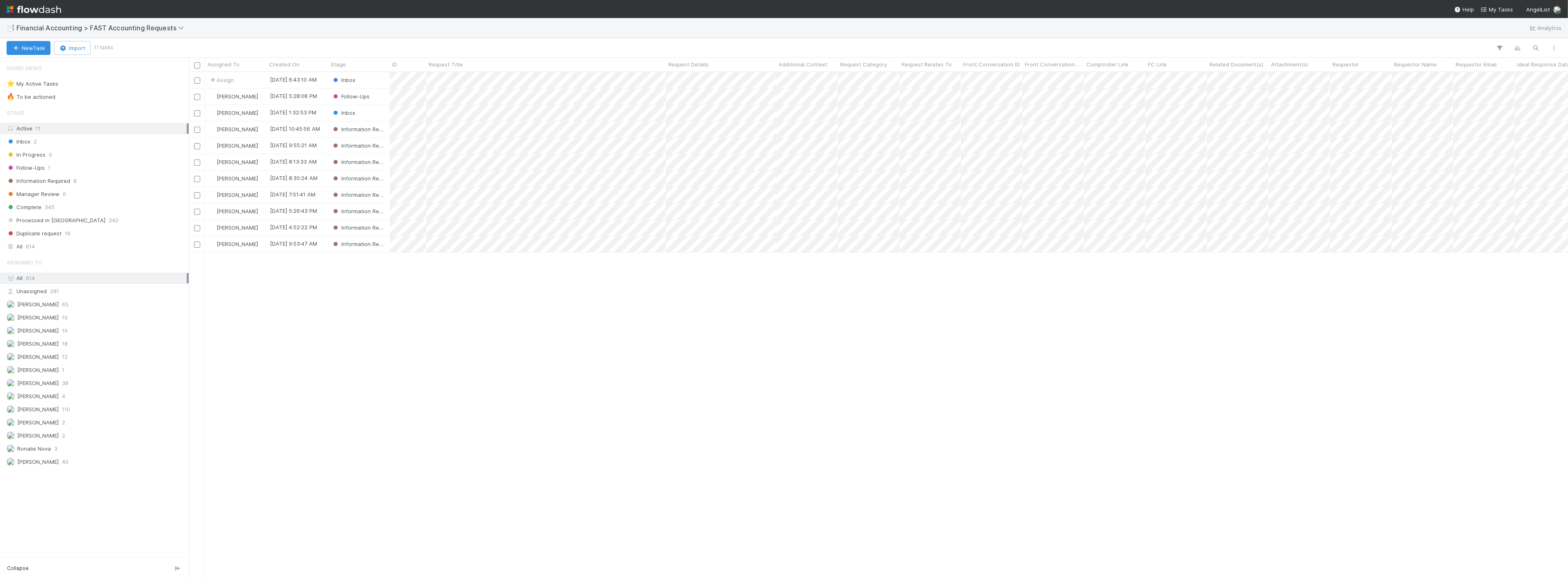
scroll to position [499, 1373]
click at [232, 78] on span "Assign" at bounding box center [221, 80] width 26 height 8
click at [240, 116] on div "[PERSON_NAME] you" at bounding box center [264, 113] width 116 height 15
click at [376, 81] on div "Inbox" at bounding box center [359, 80] width 61 height 16
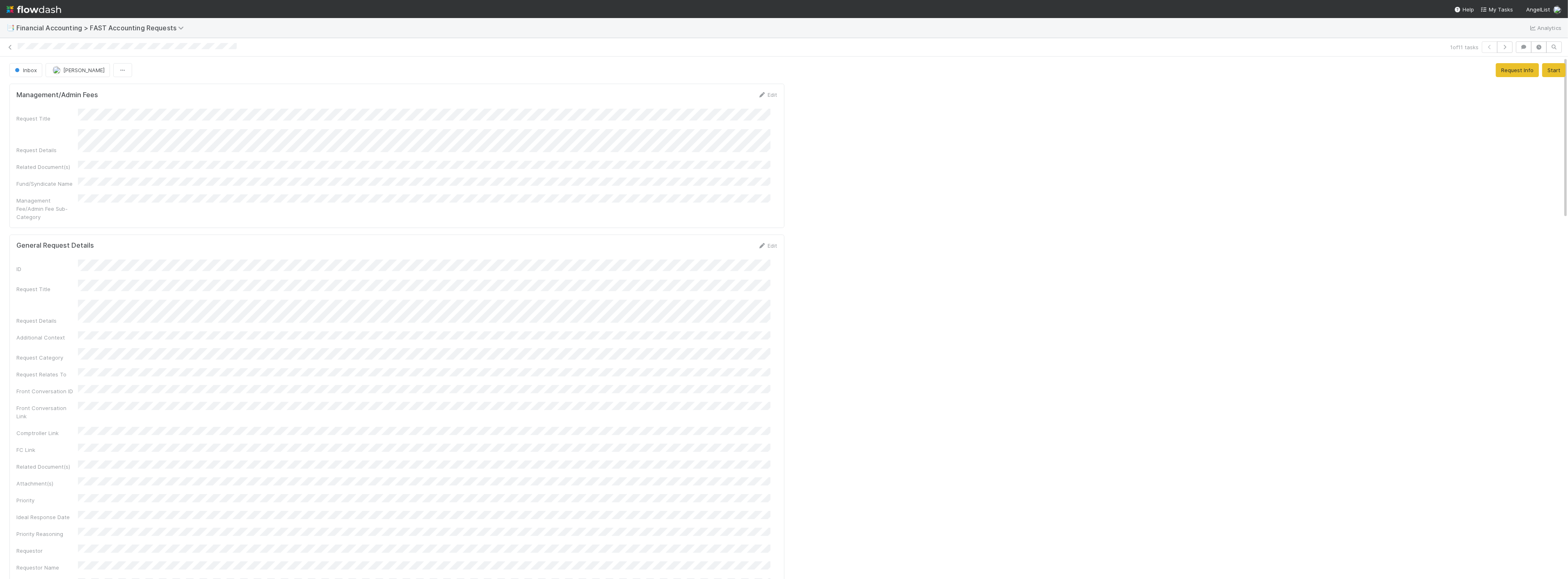
click at [171, 102] on form "Management/Admin Fees Edit Request Title Request Details Related Document(s) Fu…" at bounding box center [397, 156] width 761 height 130
click at [48, 232] on div "Comments Attach files: Choose or drag and drop file(s) Add Comment" at bounding box center [397, 303] width 775 height 143
click at [47, 352] on button "Add Comment" at bounding box center [40, 358] width 47 height 14
